Goal: Transaction & Acquisition: Purchase product/service

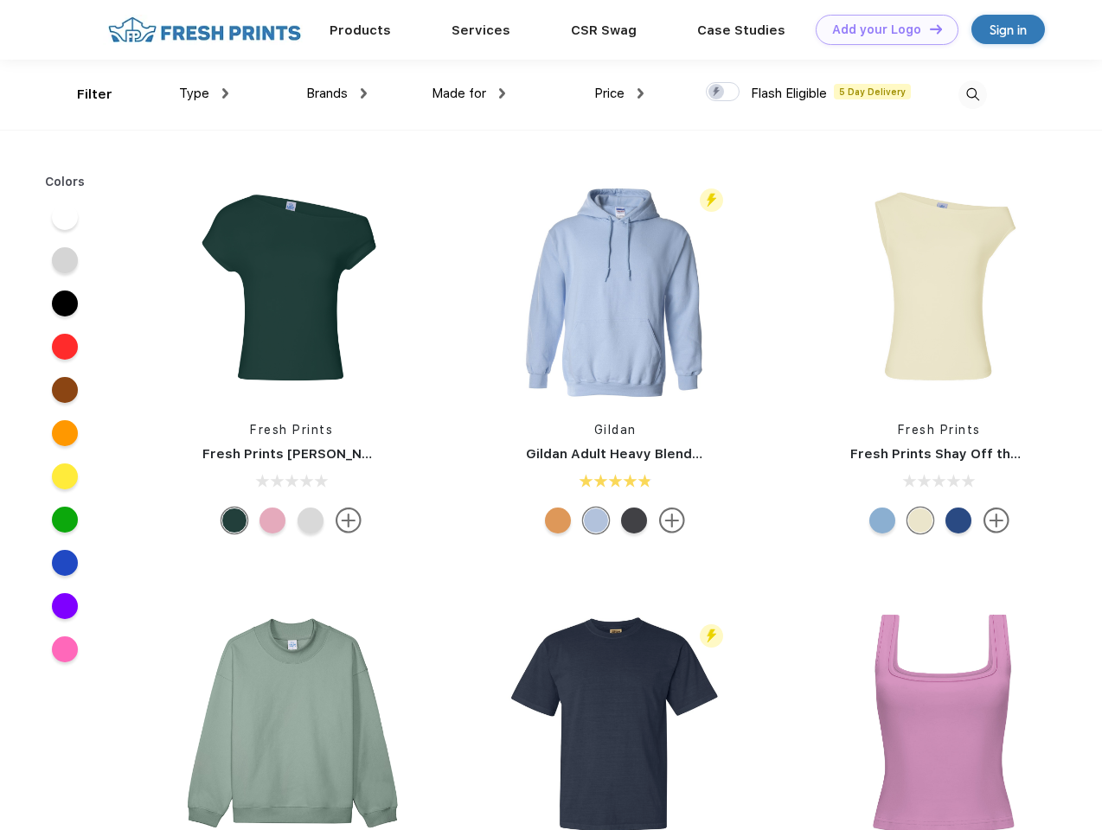
scroll to position [1, 0]
click at [880, 29] on link "Add your Logo Design Tool" at bounding box center [887, 30] width 143 height 30
click at [0, 0] on div "Design Tool" at bounding box center [0, 0] width 0 height 0
click at [928, 29] on link "Add your Logo Design Tool" at bounding box center [887, 30] width 143 height 30
click at [83, 94] on div "Filter" at bounding box center [94, 95] width 35 height 20
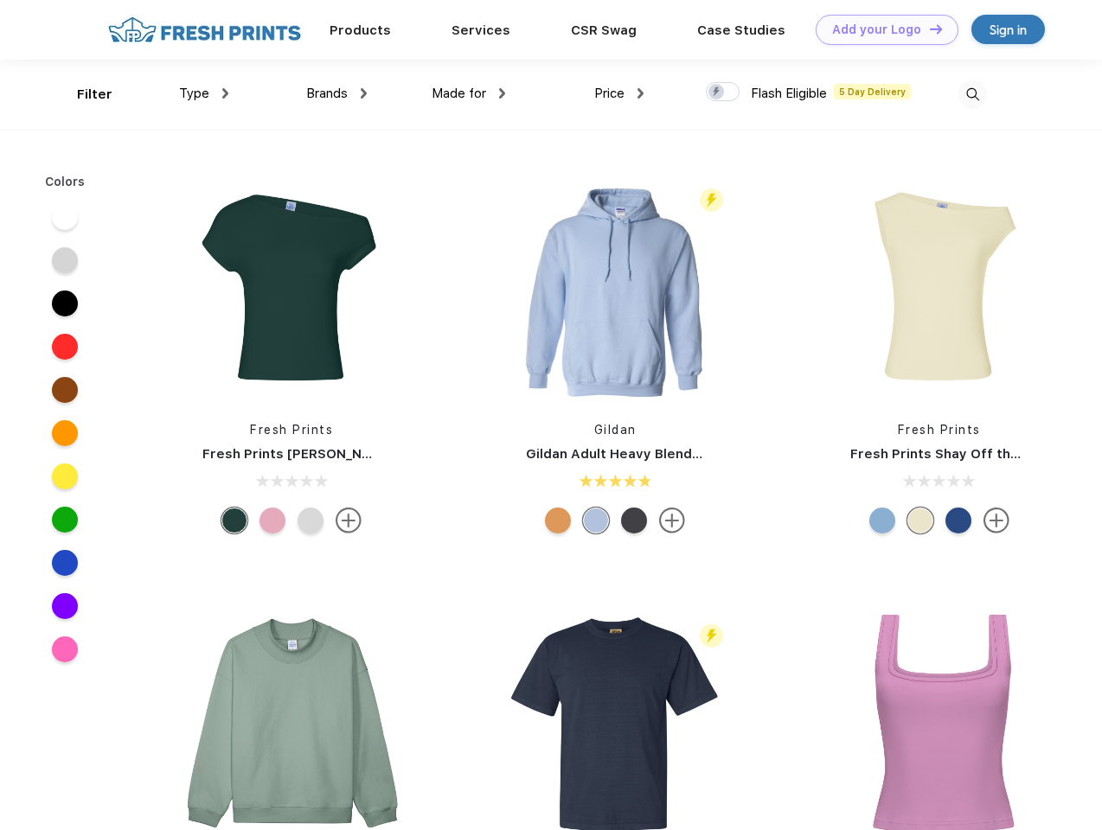
click at [204, 93] on span "Type" at bounding box center [194, 94] width 30 height 16
click at [336, 93] on span "Brands" at bounding box center [327, 94] width 42 height 16
click at [469, 93] on span "Made for" at bounding box center [459, 94] width 54 height 16
click at [619, 93] on span "Price" at bounding box center [609, 94] width 30 height 16
click at [723, 93] on div at bounding box center [723, 91] width 34 height 19
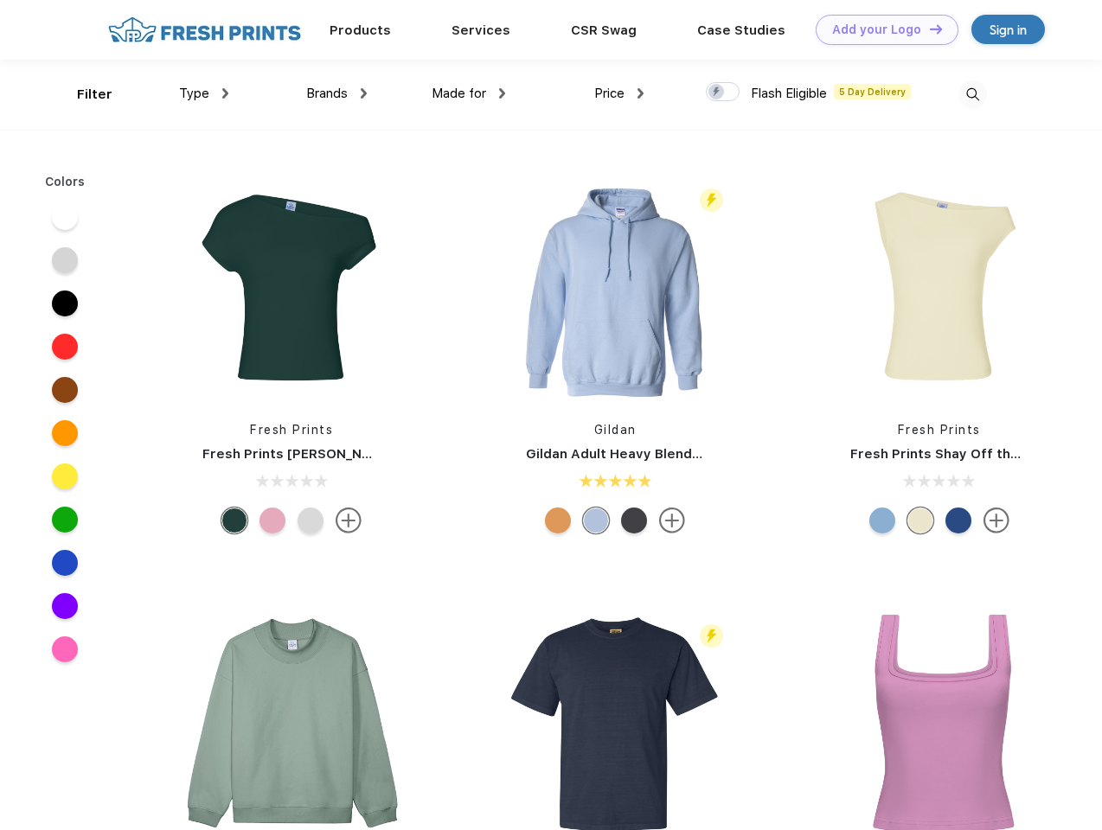
click at [717, 93] on input "checkbox" at bounding box center [711, 86] width 11 height 11
checkbox input "true"
